Goal: Information Seeking & Learning: Learn about a topic

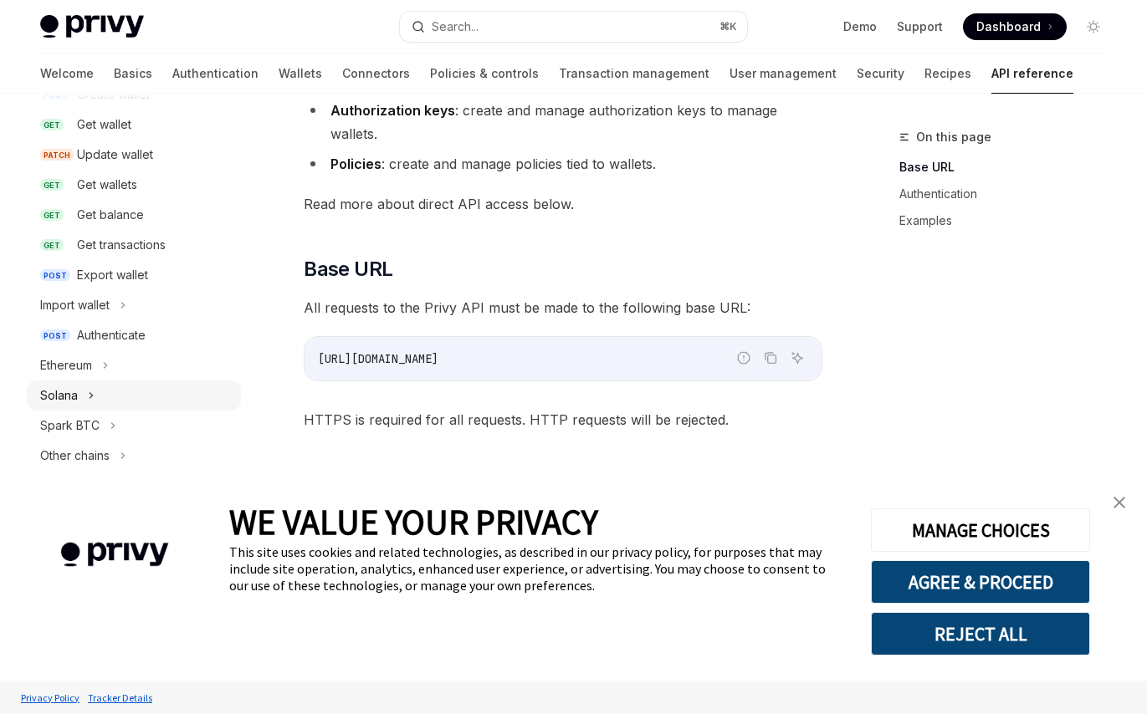
scroll to position [141, 0]
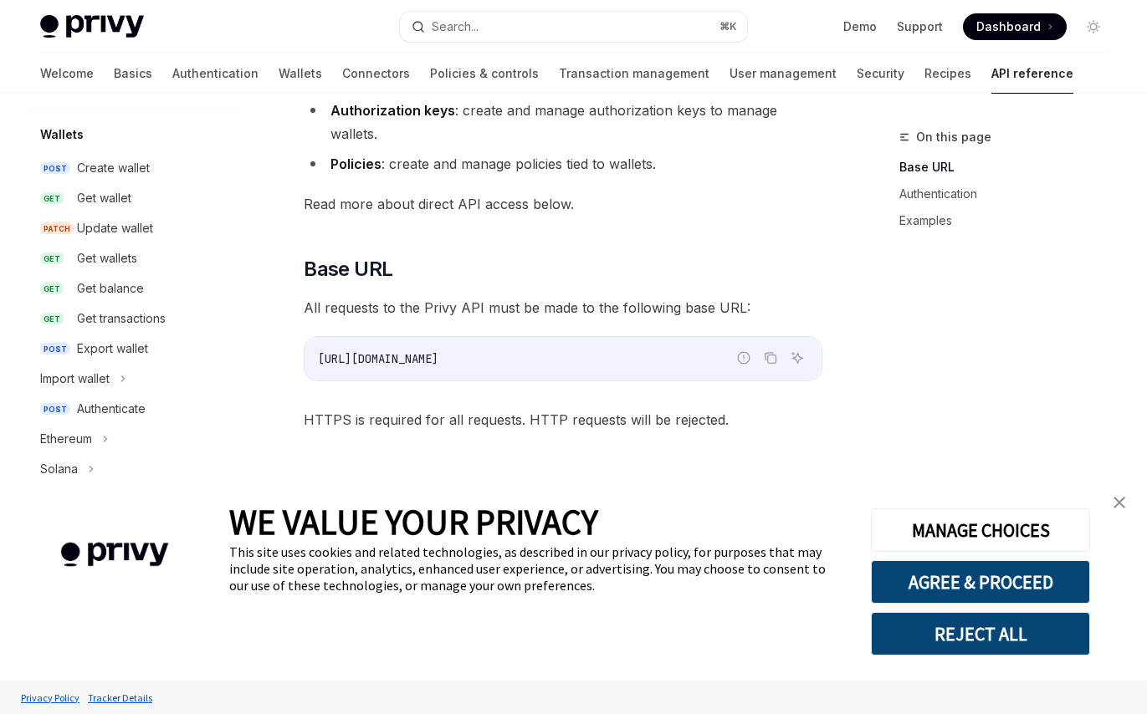
click at [1006, 640] on button "REJECT ALL" at bounding box center [980, 634] width 219 height 44
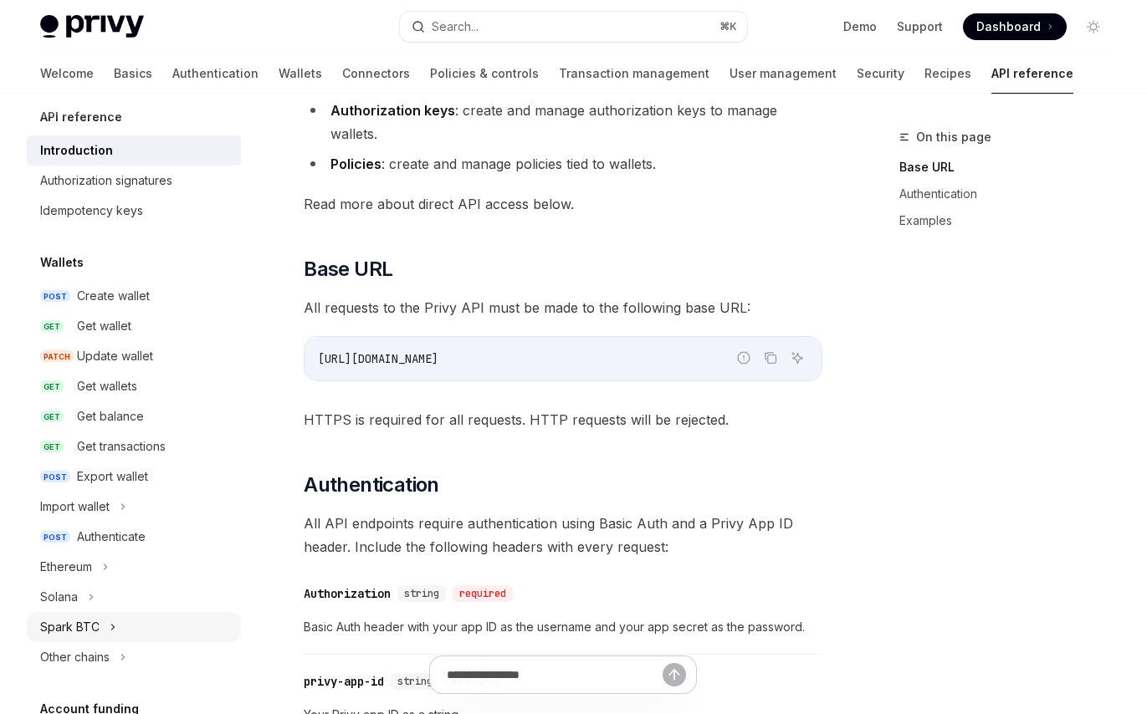
scroll to position [0, 0]
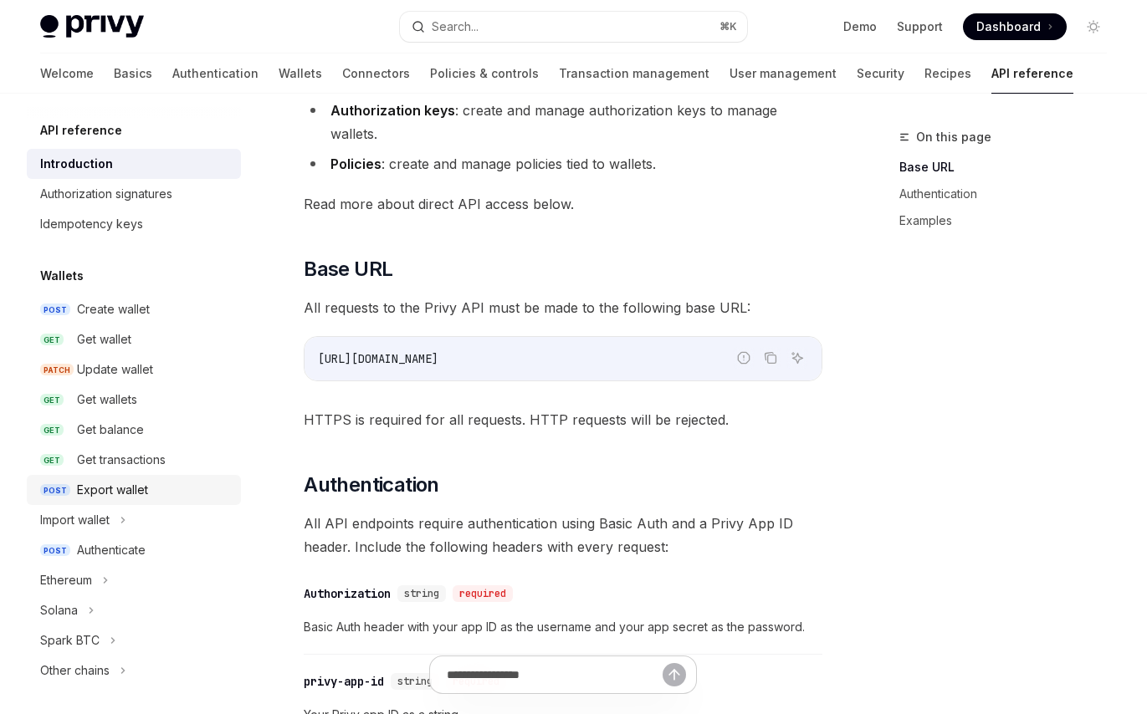
click at [125, 488] on div "Export wallet" at bounding box center [112, 490] width 71 height 20
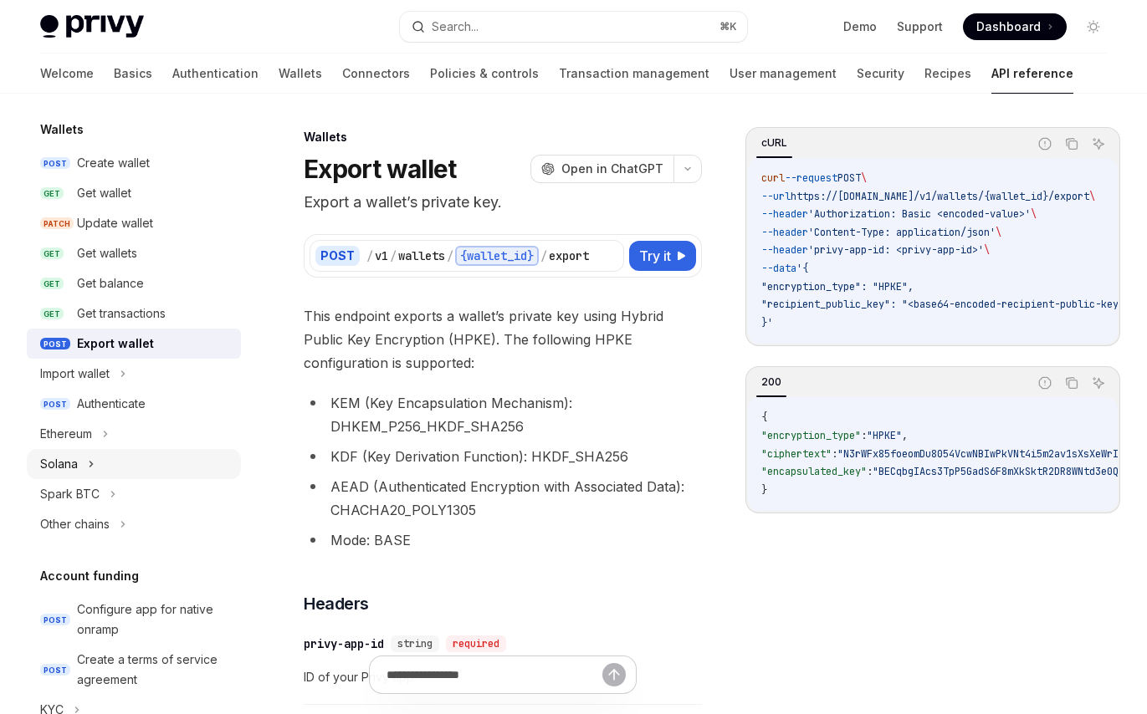
scroll to position [148, 0]
click at [103, 439] on icon at bounding box center [105, 432] width 7 height 20
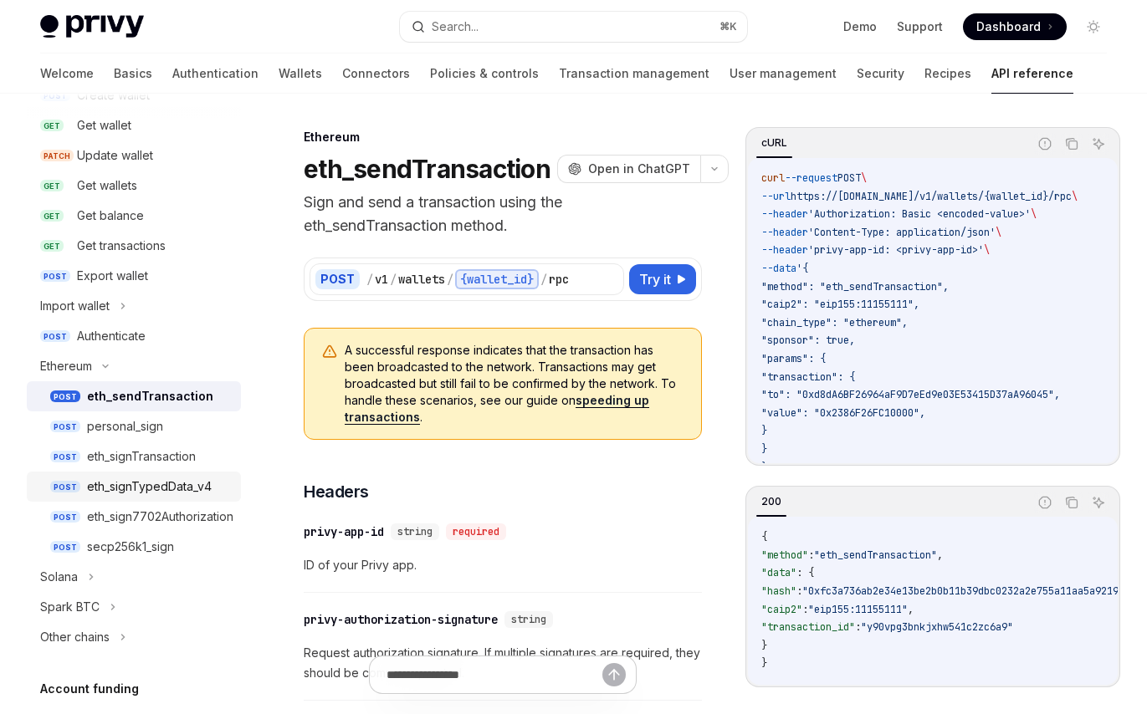
scroll to position [224, 0]
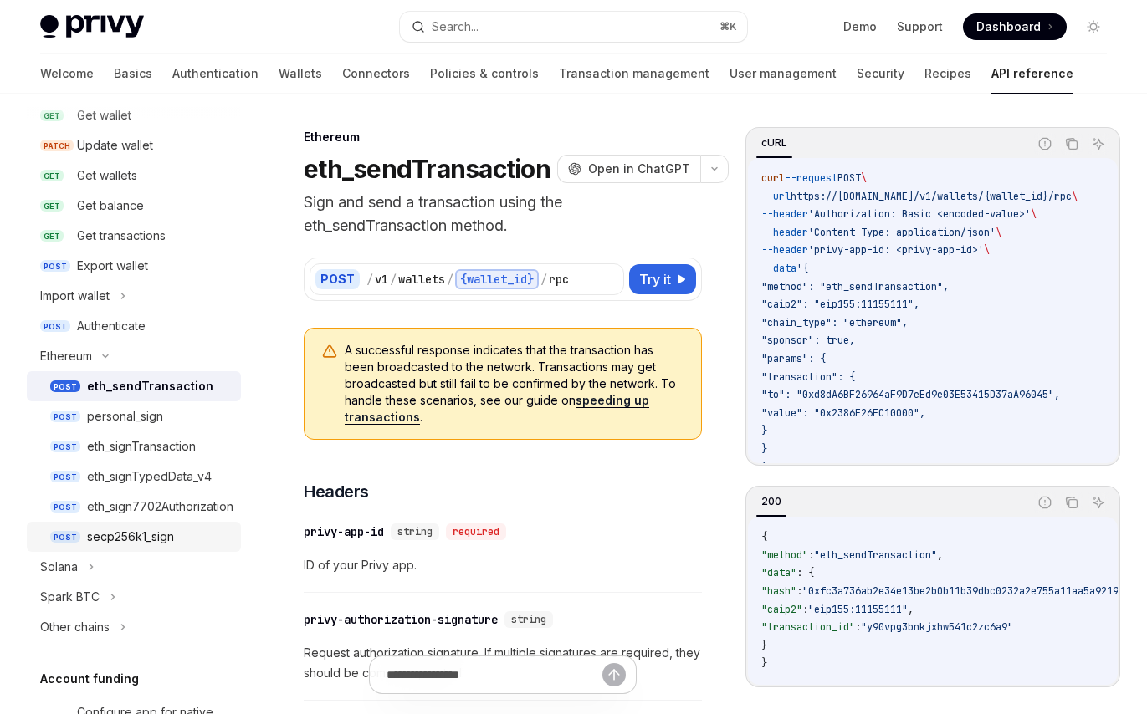
click at [146, 540] on div "secp256k1_sign" at bounding box center [130, 537] width 87 height 20
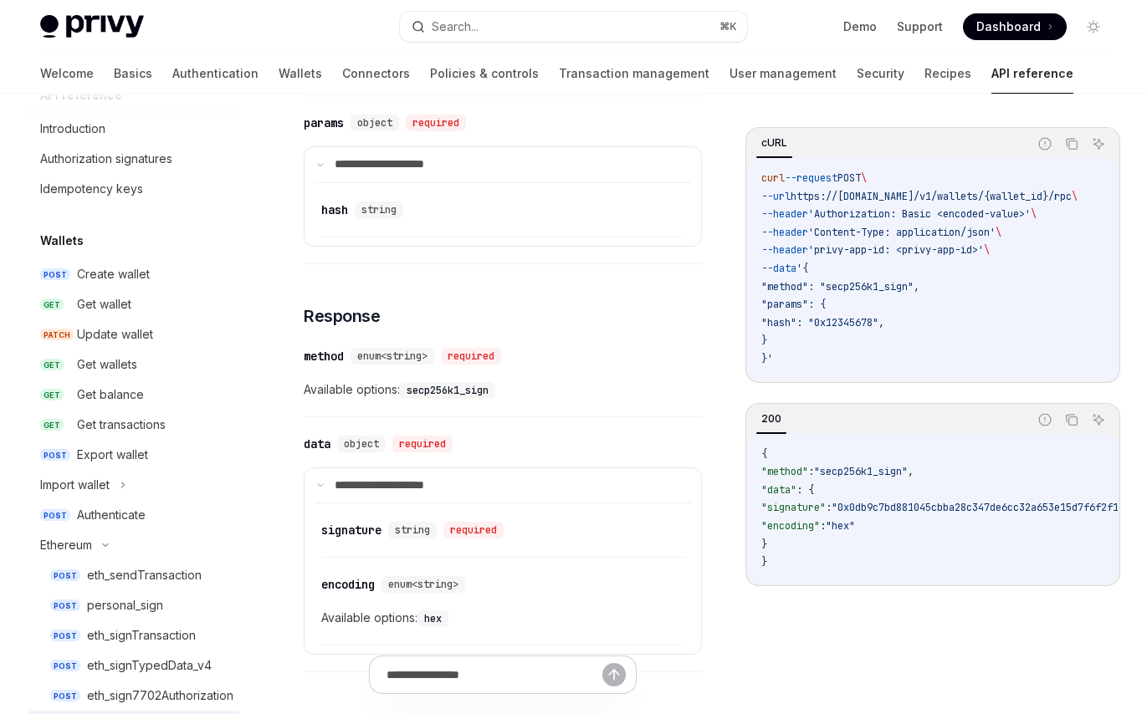
scroll to position [37, 0]
click at [126, 509] on div "Authenticate" at bounding box center [111, 514] width 69 height 20
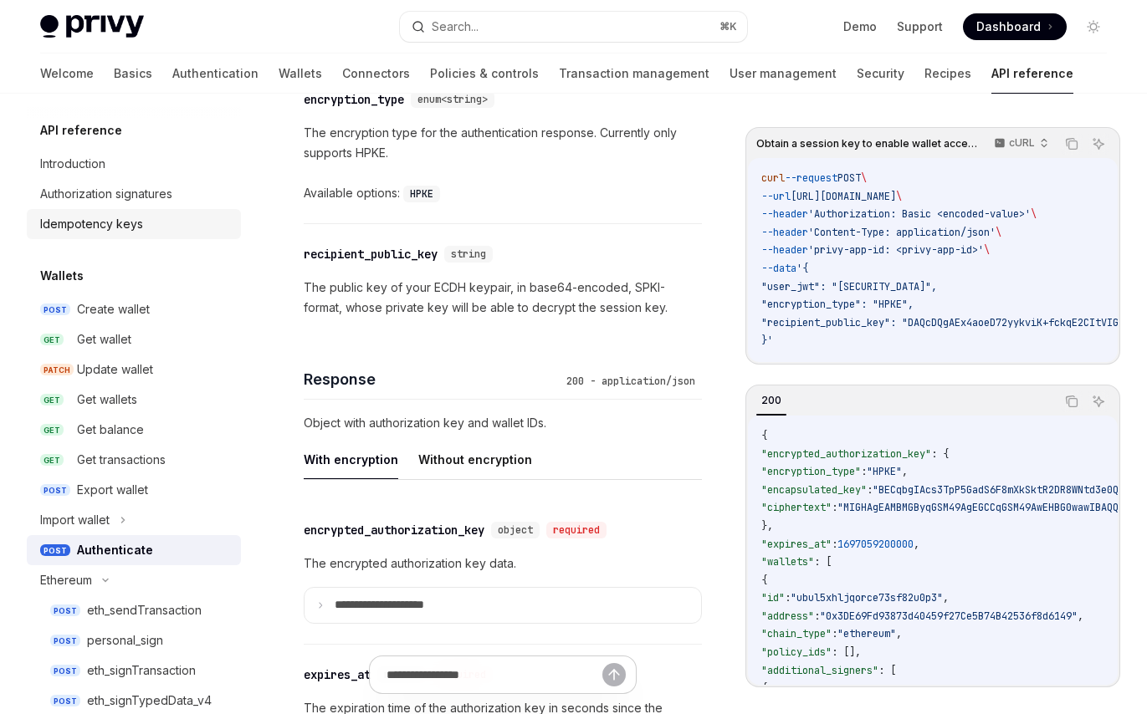
click at [72, 223] on div "Idempotency keys" at bounding box center [91, 224] width 103 height 20
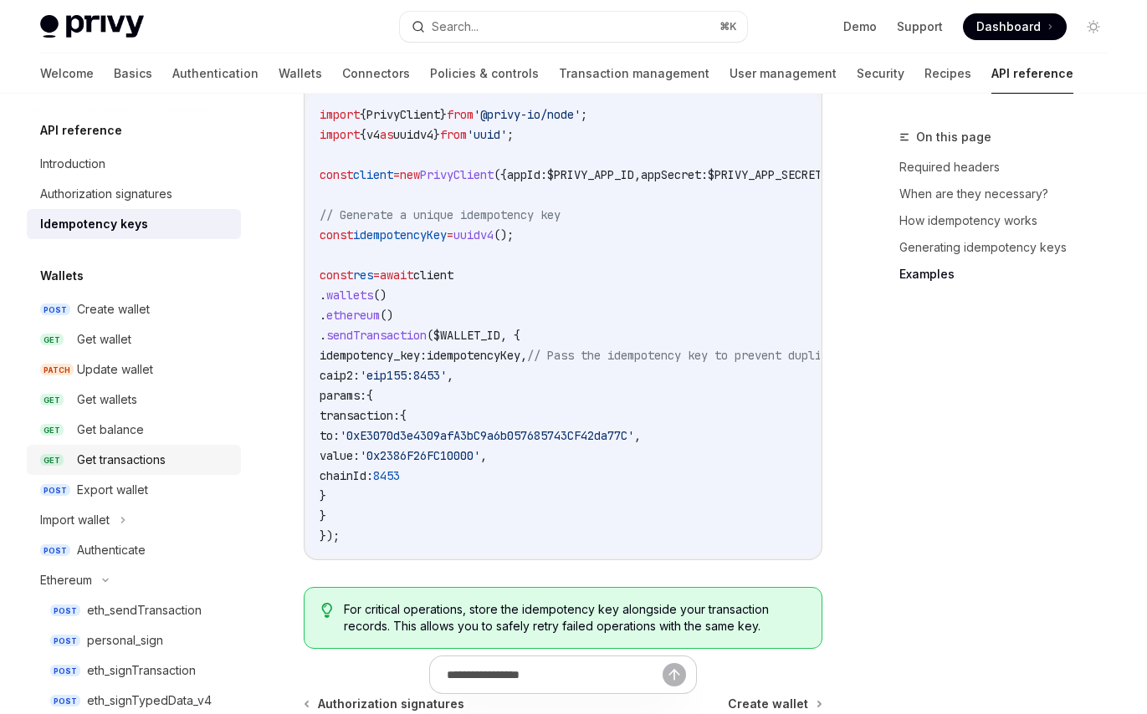
scroll to position [1787, 0]
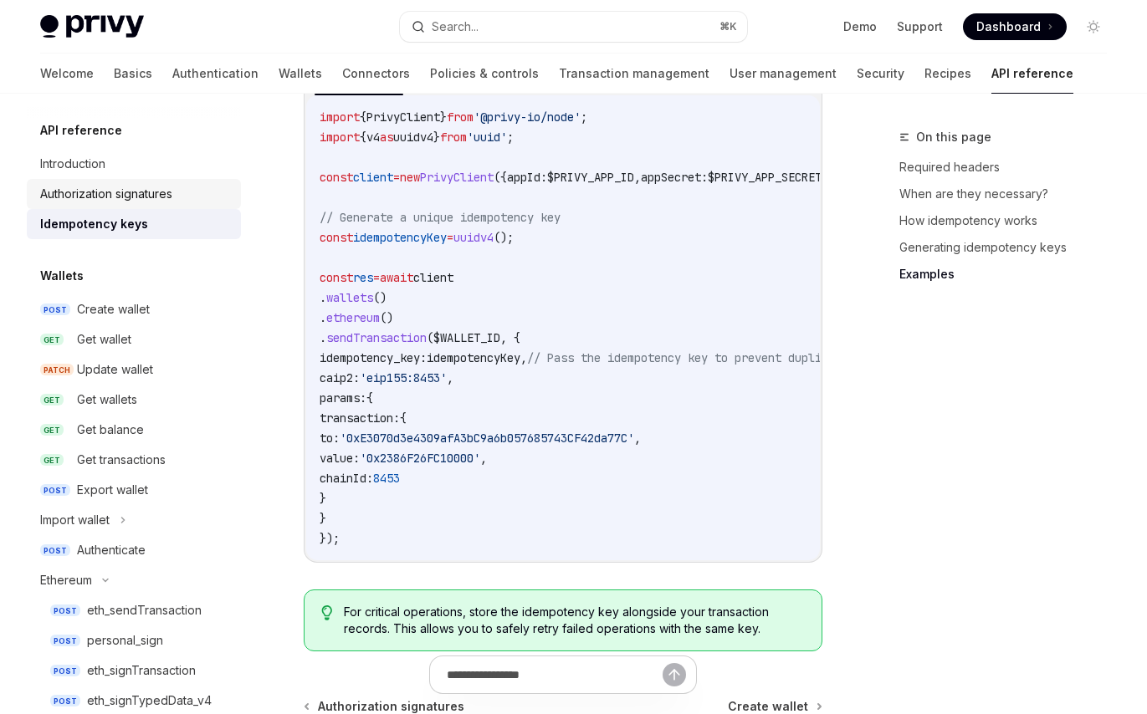
click at [103, 199] on div "Authorization signatures" at bounding box center [106, 194] width 132 height 20
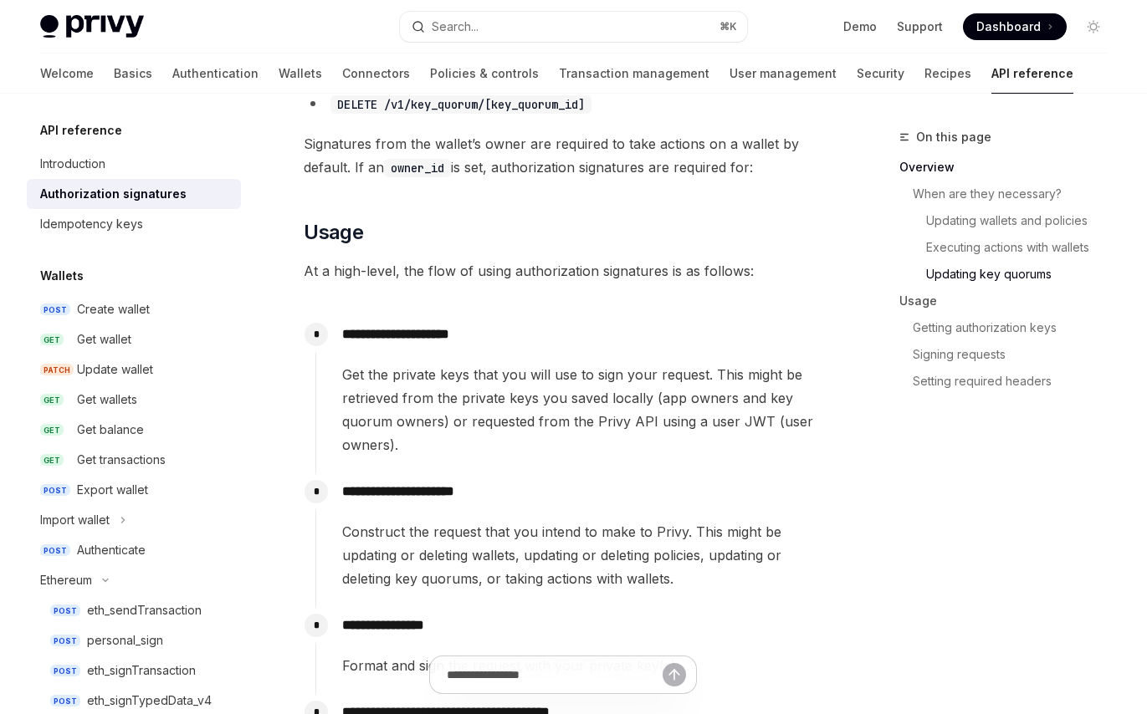
scroll to position [1388, 0]
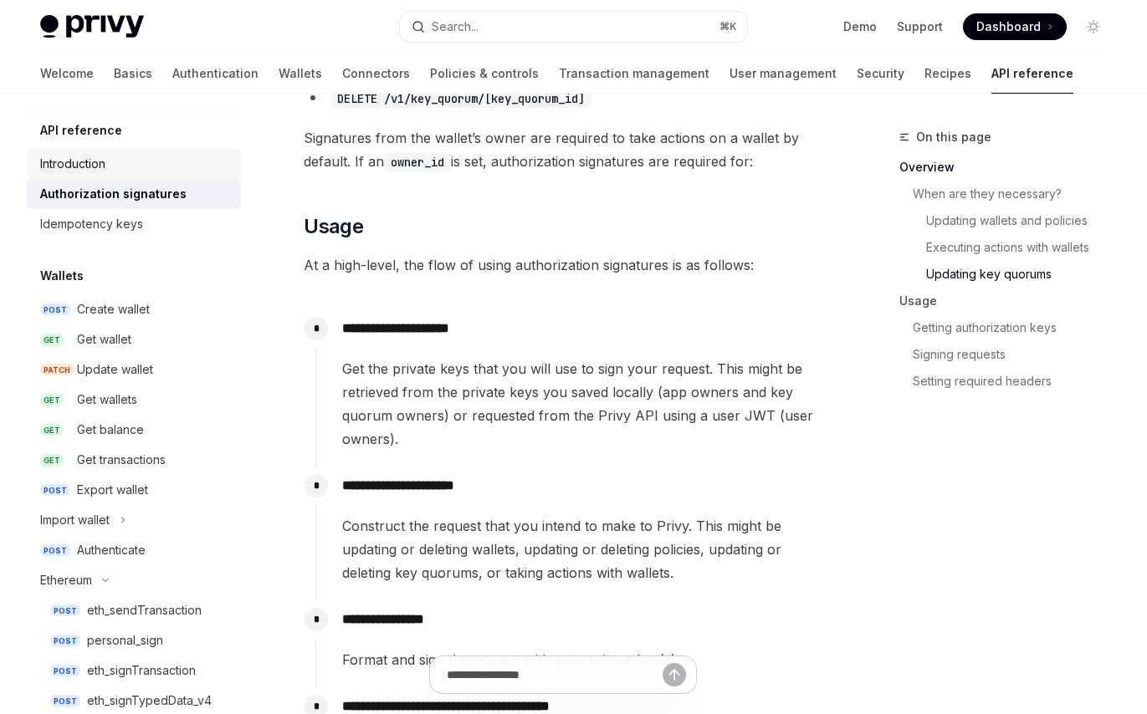
click at [102, 161] on div "Introduction" at bounding box center [72, 164] width 65 height 20
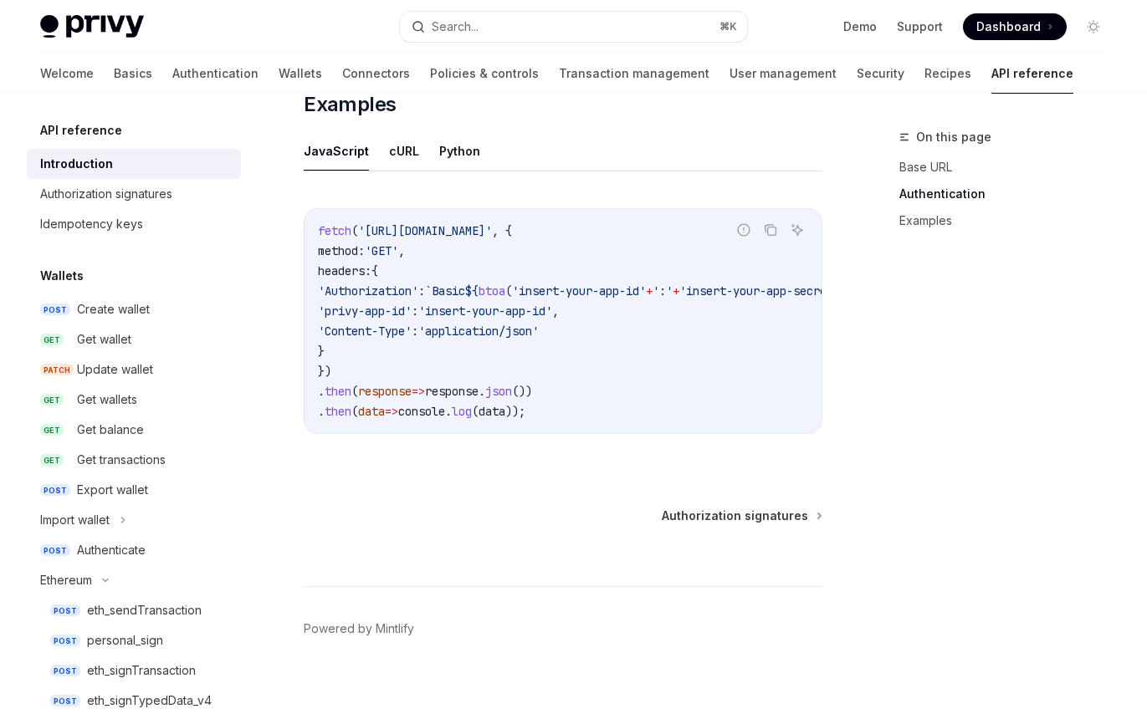
scroll to position [924, 0]
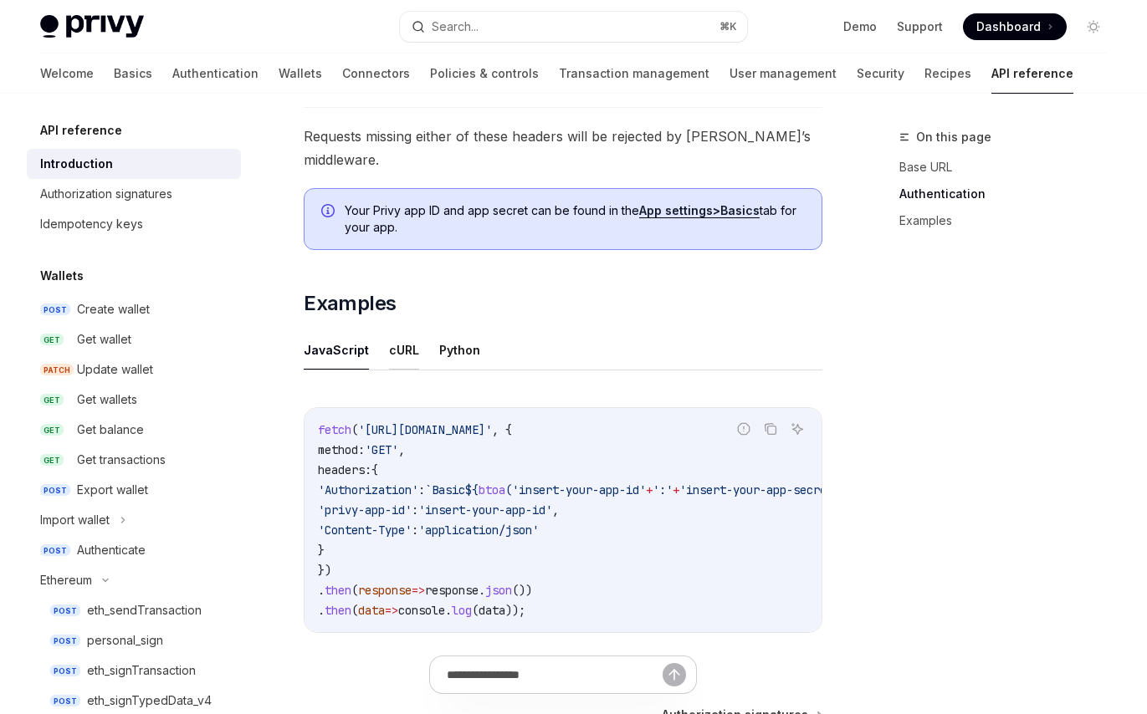
click at [389, 337] on button "cURL" at bounding box center [404, 349] width 30 height 39
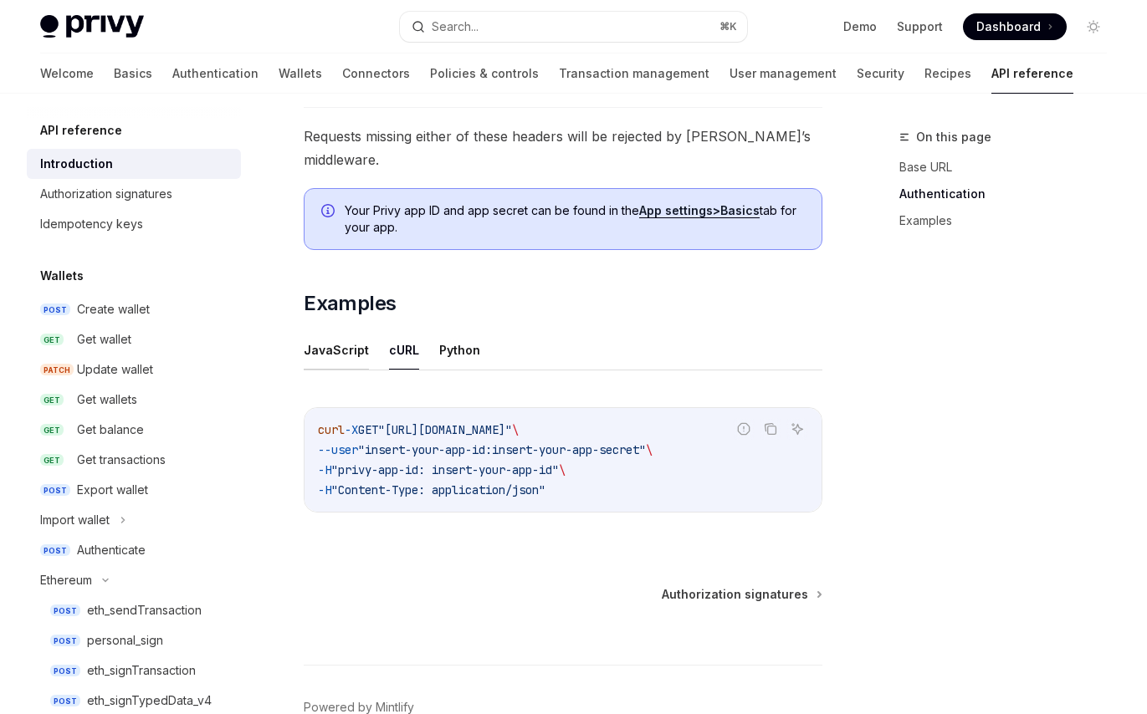
click at [338, 336] on button "JavaScript" at bounding box center [336, 349] width 65 height 39
type textarea "*"
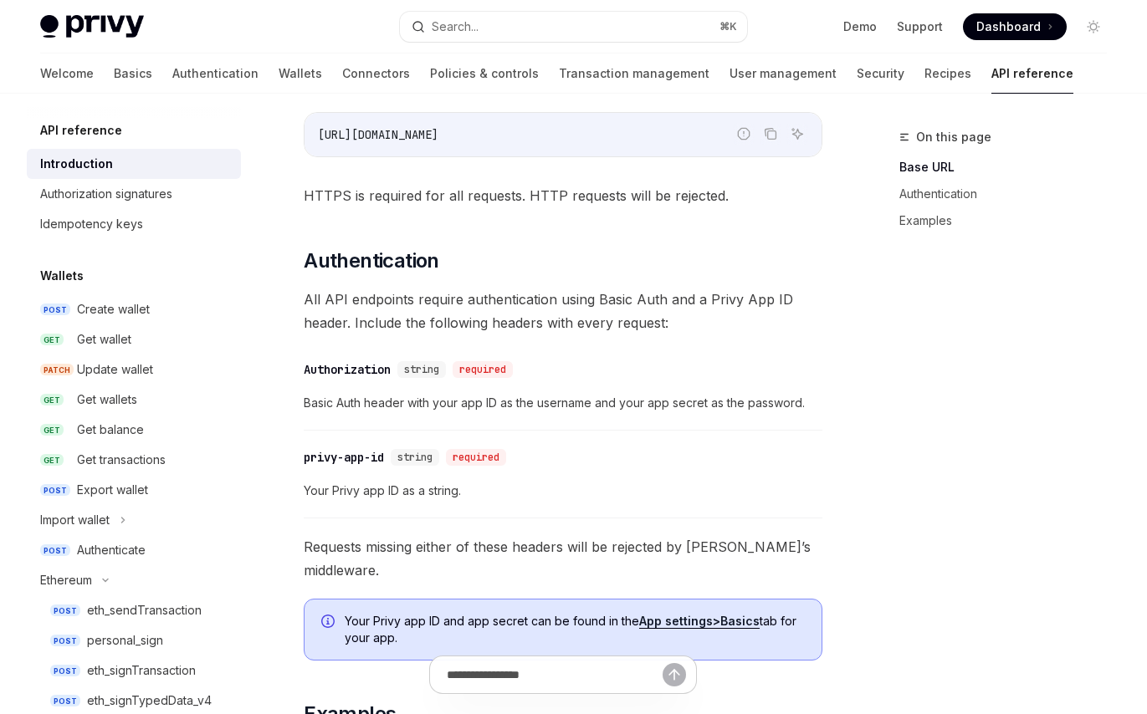
scroll to position [523, 0]
